Goal: Find specific page/section

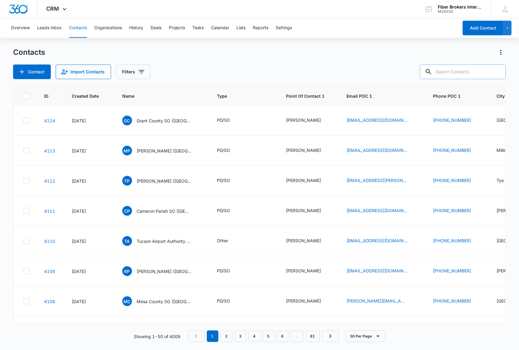
click at [457, 72] on input "text" at bounding box center [463, 71] width 86 height 15
type input "niles"
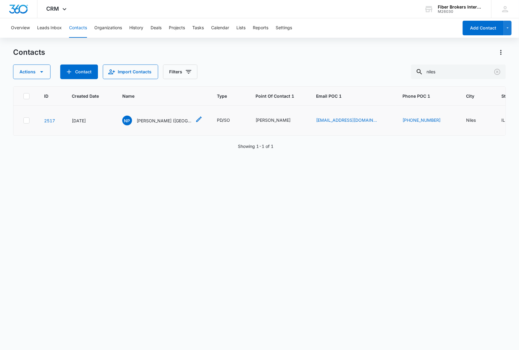
click at [124, 120] on span "NP" at bounding box center [127, 121] width 10 height 10
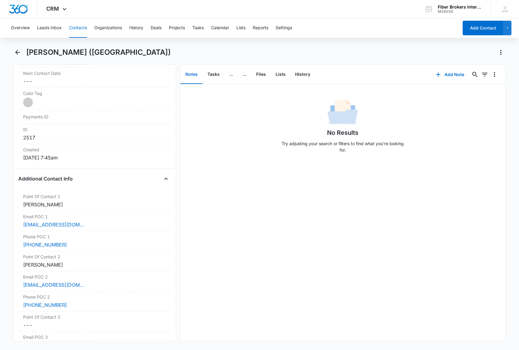
scroll to position [405, 0]
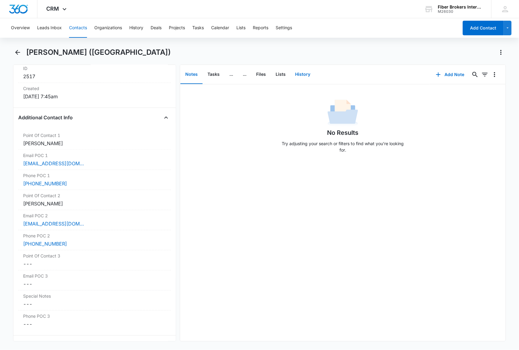
click at [299, 72] on button "History" at bounding box center [302, 74] width 25 height 19
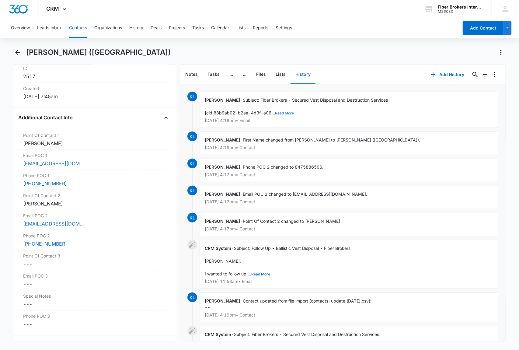
click at [286, 111] on button "Read More" at bounding box center [284, 113] width 19 height 4
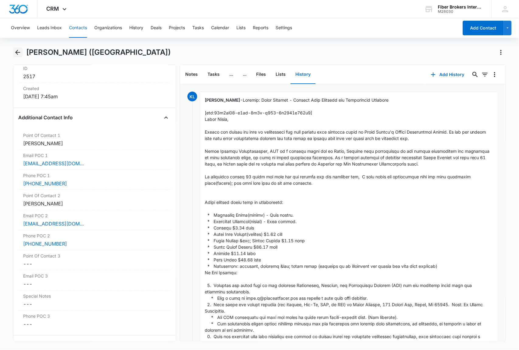
click at [15, 53] on icon "Back" at bounding box center [17, 52] width 7 height 7
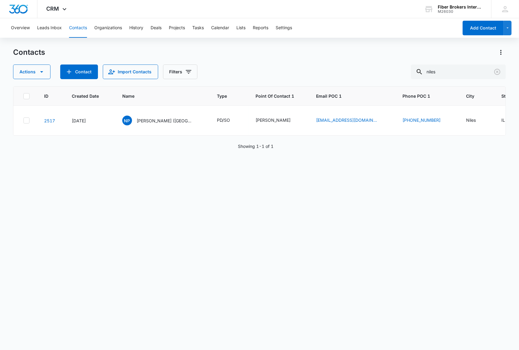
click at [147, 239] on div "ID Created Date Name Type Point Of Contact 1 Email POC 1 Phone POC 1 City State…" at bounding box center [259, 213] width 493 height 255
